Goal: Information Seeking & Learning: Learn about a topic

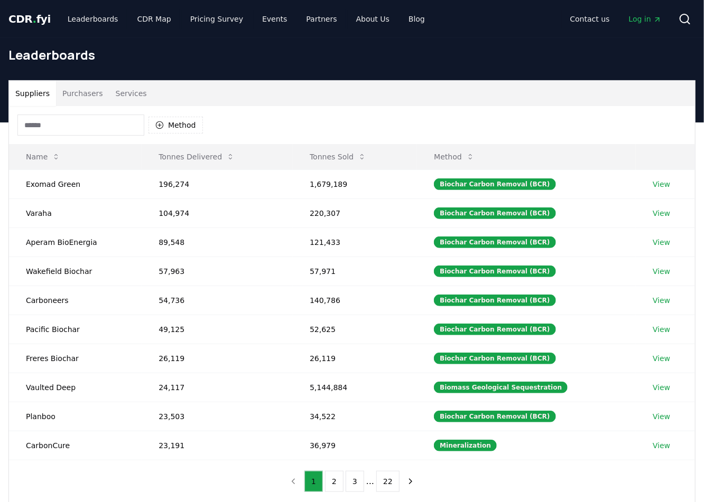
click at [56, 125] on input at bounding box center [80, 125] width 127 height 21
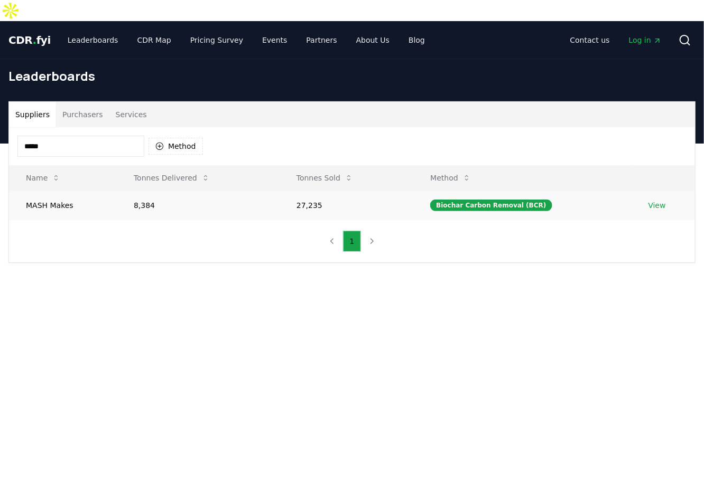
type input "****"
click at [70, 191] on td "MASH Makes" at bounding box center [63, 205] width 108 height 29
click at [335, 191] on td "27,235" at bounding box center [346, 205] width 134 height 29
click at [298, 191] on td "27,235" at bounding box center [346, 205] width 134 height 29
click at [79, 102] on button "Purchasers" at bounding box center [82, 114] width 53 height 25
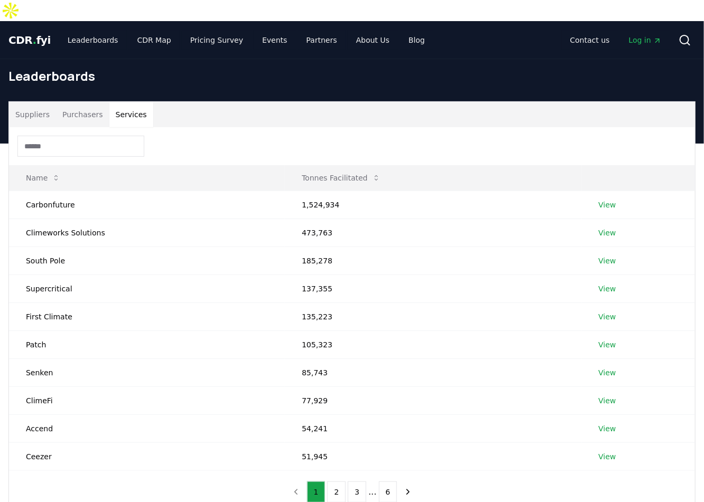
click at [139, 102] on button "Services" at bounding box center [131, 114] width 44 height 25
click at [36, 102] on button "Suppliers" at bounding box center [32, 114] width 47 height 25
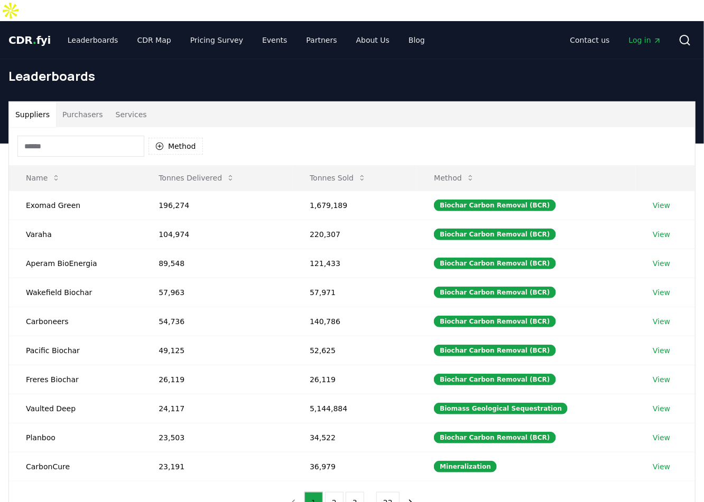
click at [63, 136] on input at bounding box center [80, 146] width 127 height 21
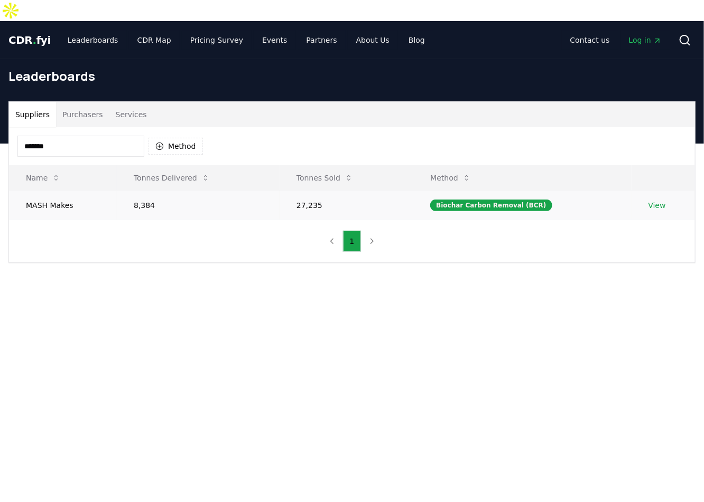
type input "*******"
click at [651, 200] on link "View" at bounding box center [656, 205] width 17 height 11
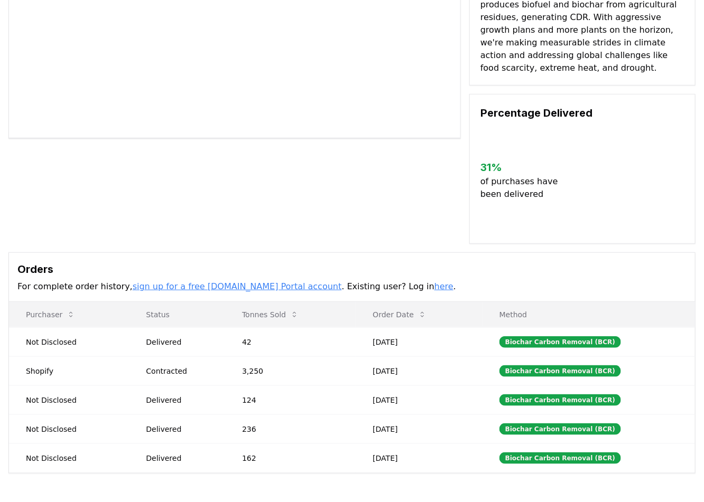
scroll to position [198, 0]
